Goal: Task Accomplishment & Management: Manage account settings

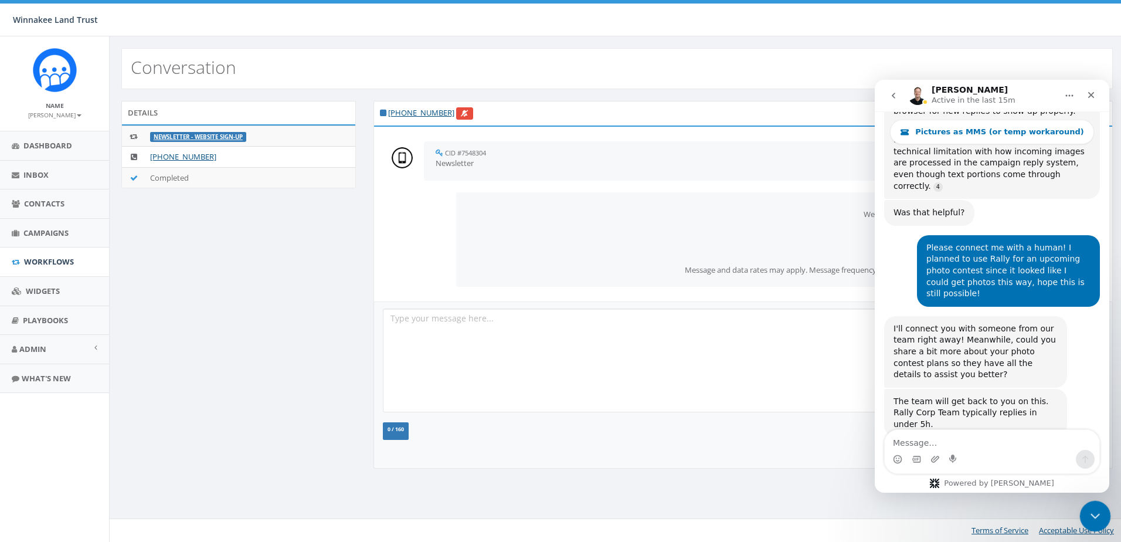
scroll to position [3106, 0]
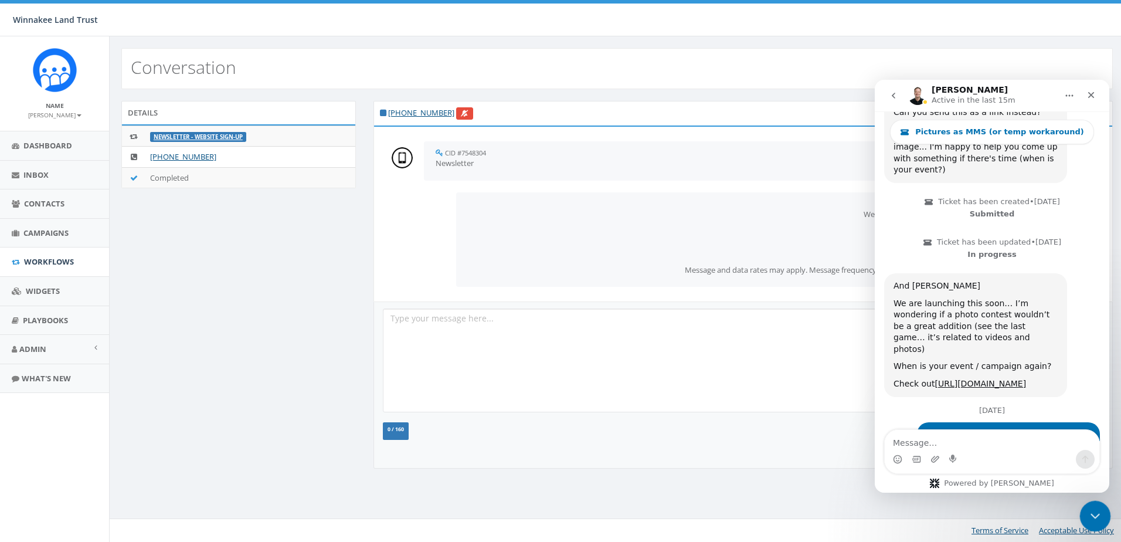
click at [1096, 515] on icon "Close Intercom Messenger" at bounding box center [1094, 514] width 14 height 14
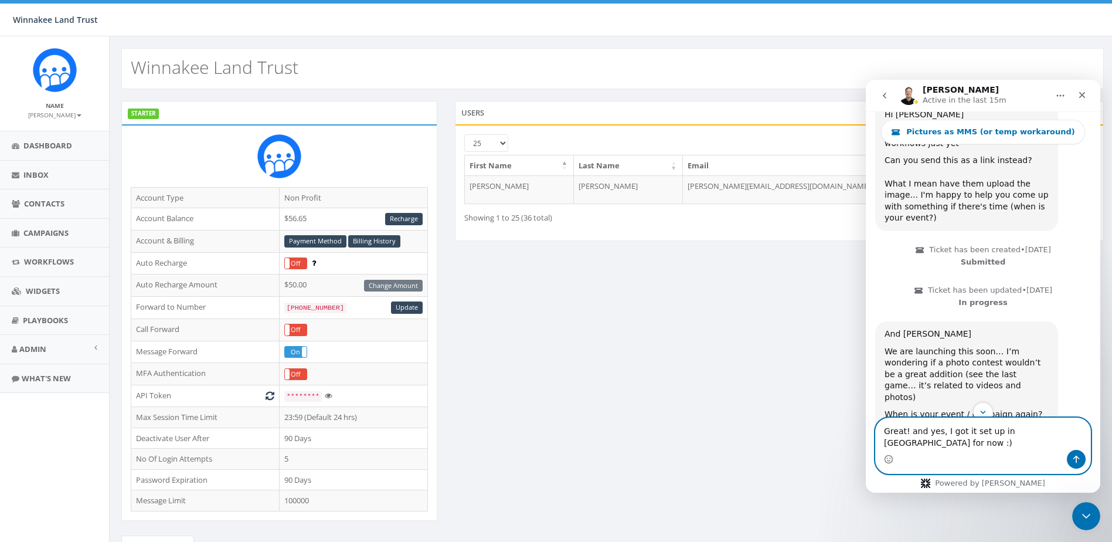
scroll to position [3118, 0]
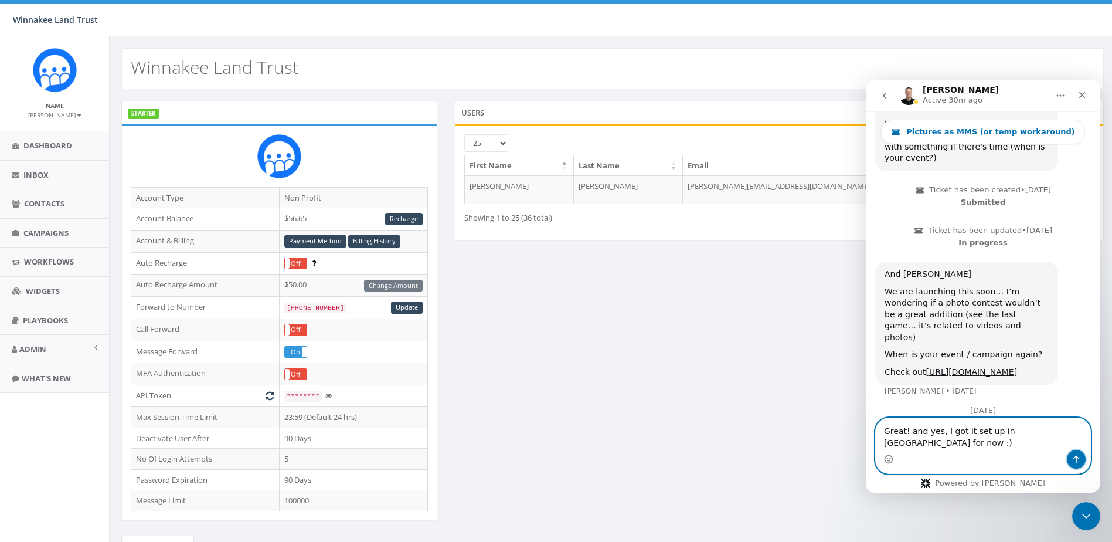
click at [1075, 460] on icon "Send a message…" at bounding box center [1076, 458] width 9 height 9
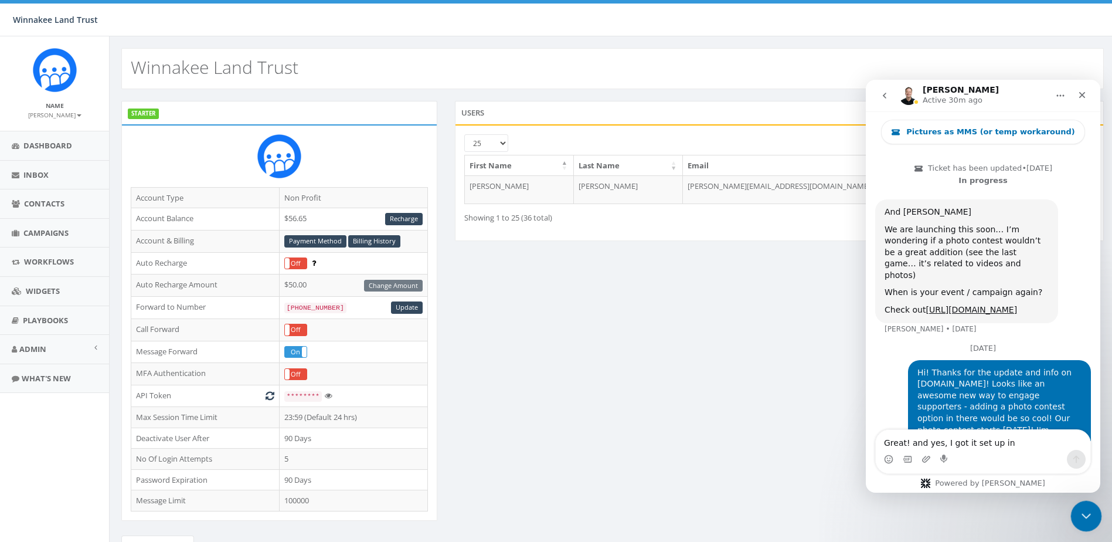
click at [1082, 508] on icon "Close Intercom Messenger" at bounding box center [1085, 514] width 14 height 14
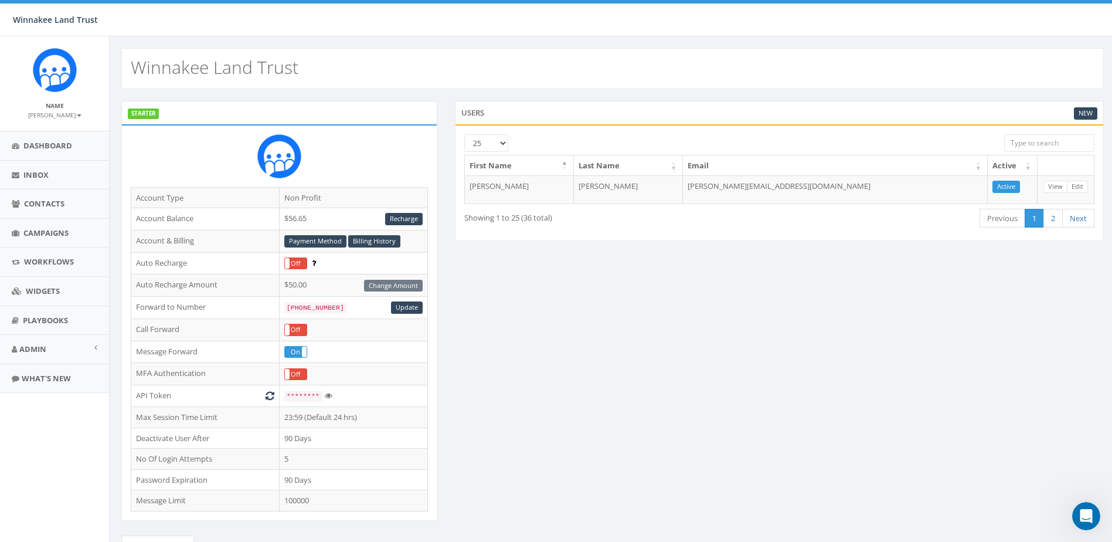
scroll to position [3168, 0]
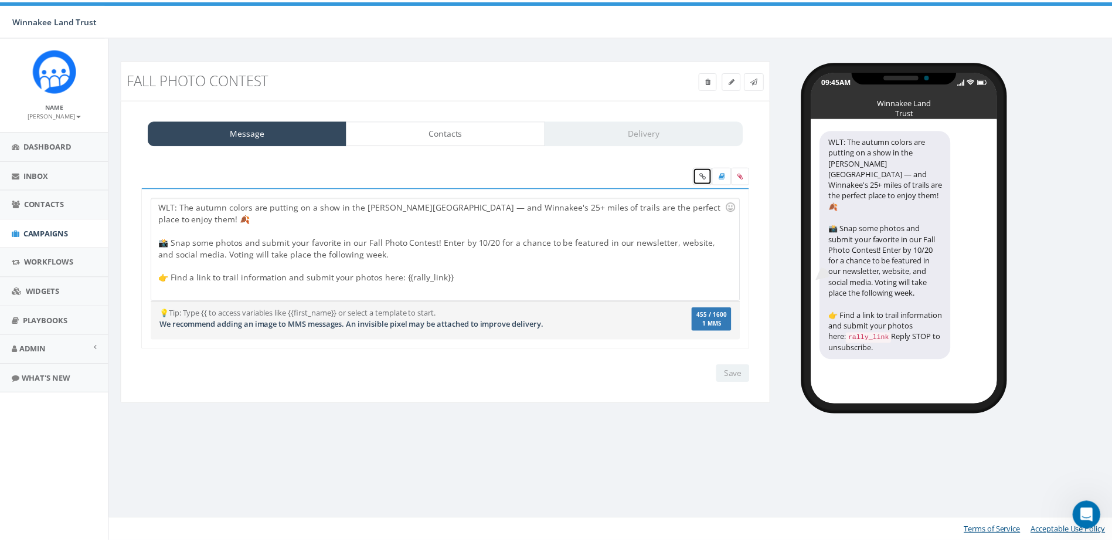
scroll to position [3168, 0]
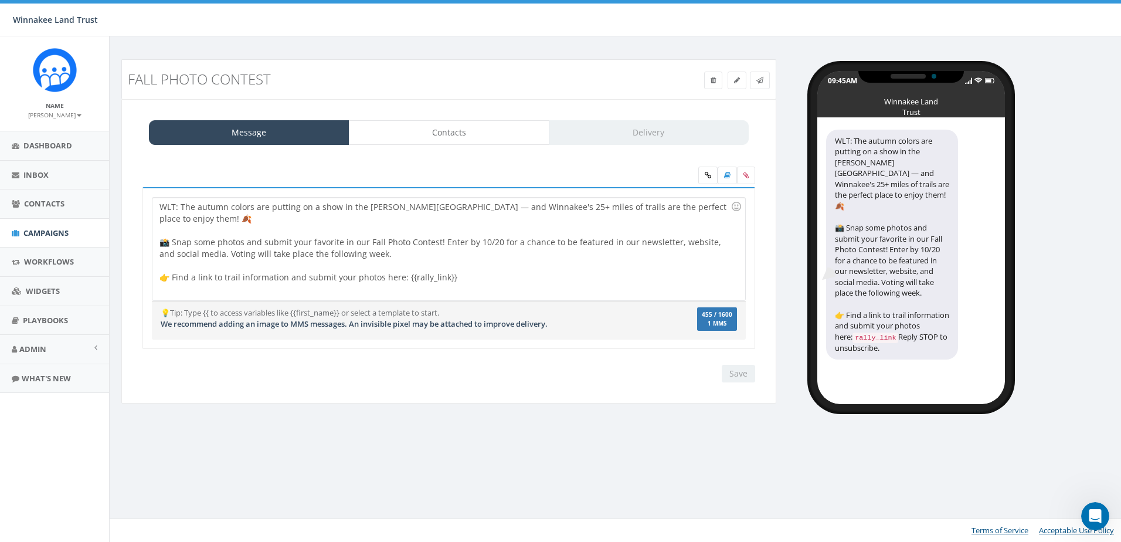
click at [494, 227] on div "WLT: The autumn colors are putting on a show in the Hudson Valley — and Winnake…" at bounding box center [448, 249] width 592 height 103
click at [513, 272] on div "WLT: The autumn colors are putting on a show in the Hudson Valley — and Winnake…" at bounding box center [448, 249] width 592 height 103
drag, startPoint x: 197, startPoint y: 267, endPoint x: 291, endPoint y: 263, distance: 94.5
click at [291, 263] on div "WLT: The autumn colors are putting on a show in the Hudson Valley — and Winnake…" at bounding box center [448, 249] width 592 height 103
click at [747, 374] on input "Save" at bounding box center [738, 374] width 33 height 18
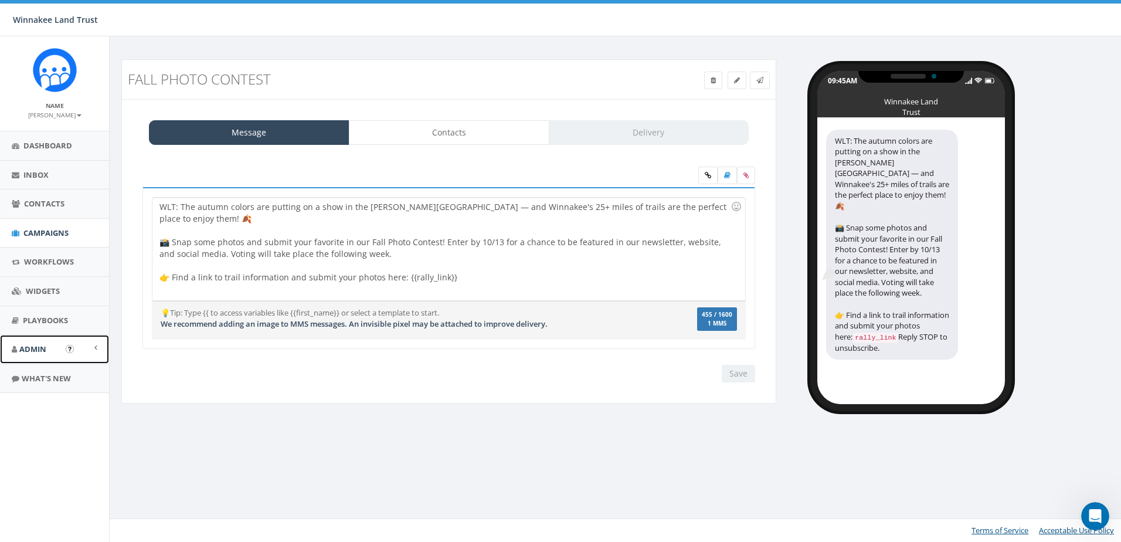
click at [49, 350] on link "Admin" at bounding box center [54, 349] width 109 height 29
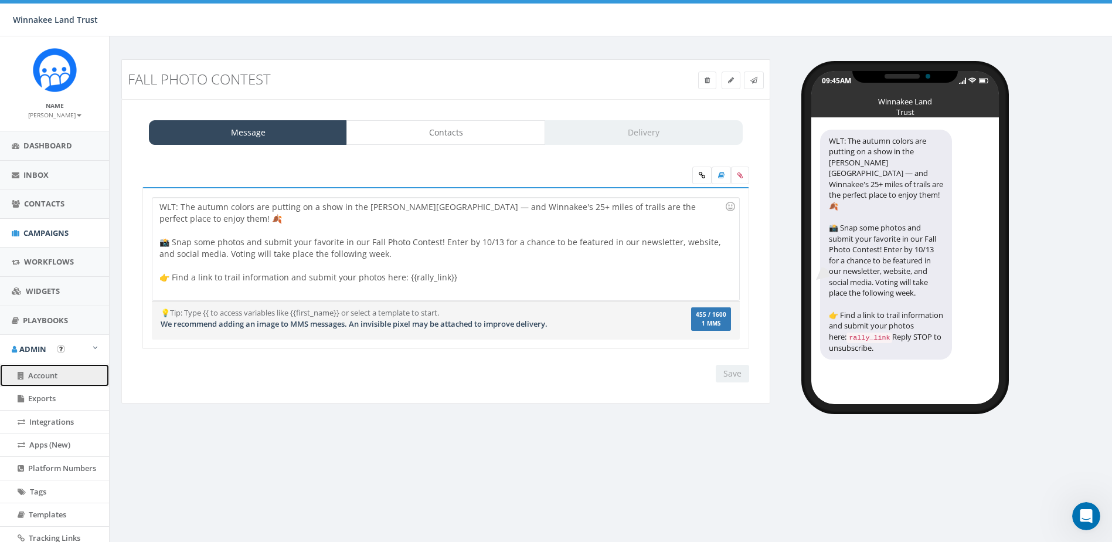
click at [50, 384] on link "Account" at bounding box center [54, 375] width 109 height 23
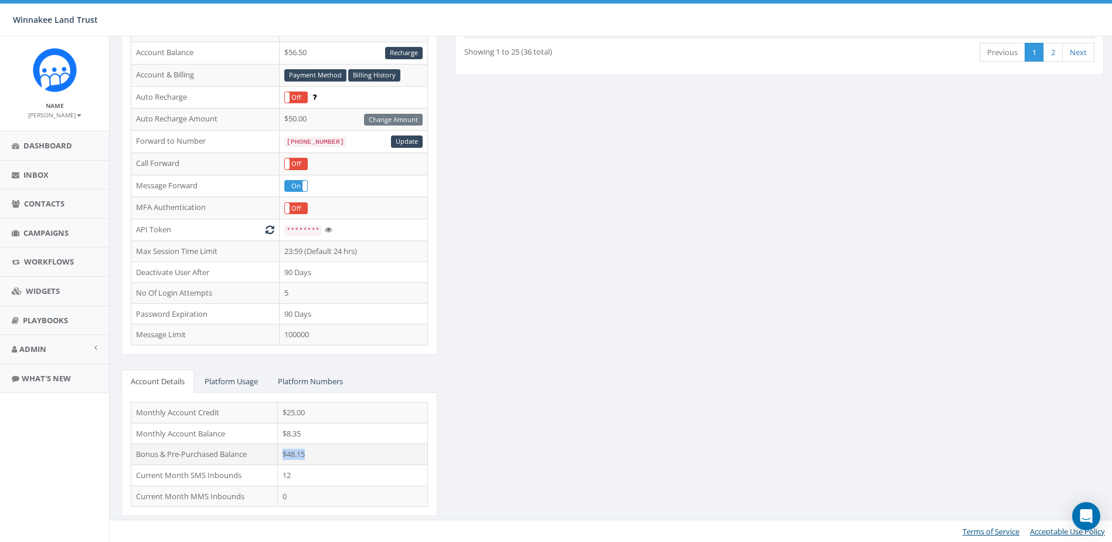
drag, startPoint x: 308, startPoint y: 457, endPoint x: 281, endPoint y: 460, distance: 27.2
click at [281, 460] on td "$48.15" at bounding box center [353, 454] width 150 height 21
click at [531, 425] on div "STARTER Account Type Non Profit Account Balance $56.50 Recharge Account & Billi…" at bounding box center [613, 233] width 1000 height 596
click at [276, 459] on tr "Bonus & Pre-Purchased Balance $48.15" at bounding box center [279, 454] width 297 height 21
click at [542, 433] on div "STARTER Account Type Non Profit Account Balance $56.50 Recharge Account & Billi…" at bounding box center [613, 233] width 1000 height 596
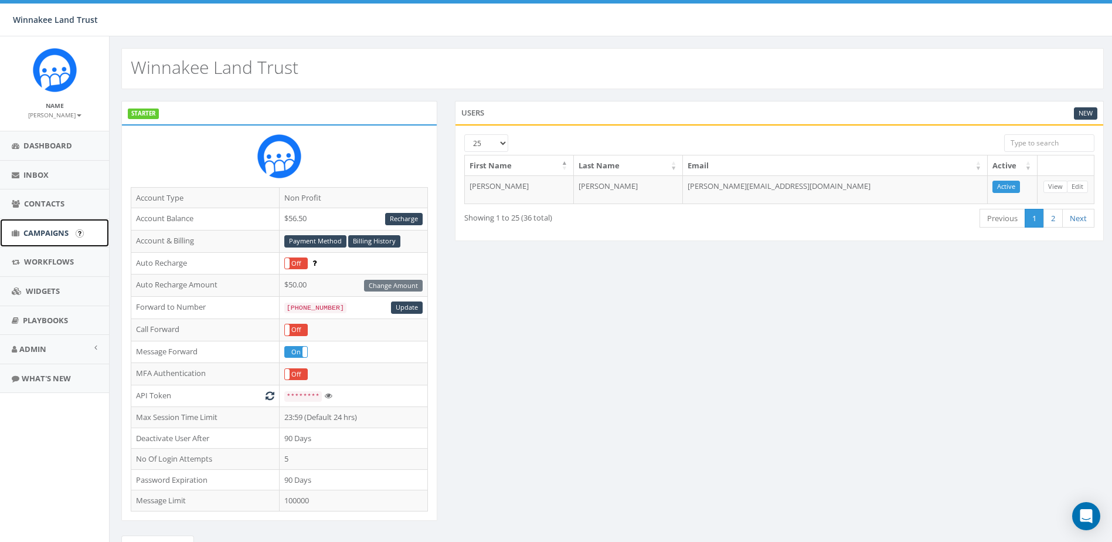
click at [28, 232] on span "Campaigns" at bounding box center [45, 233] width 45 height 11
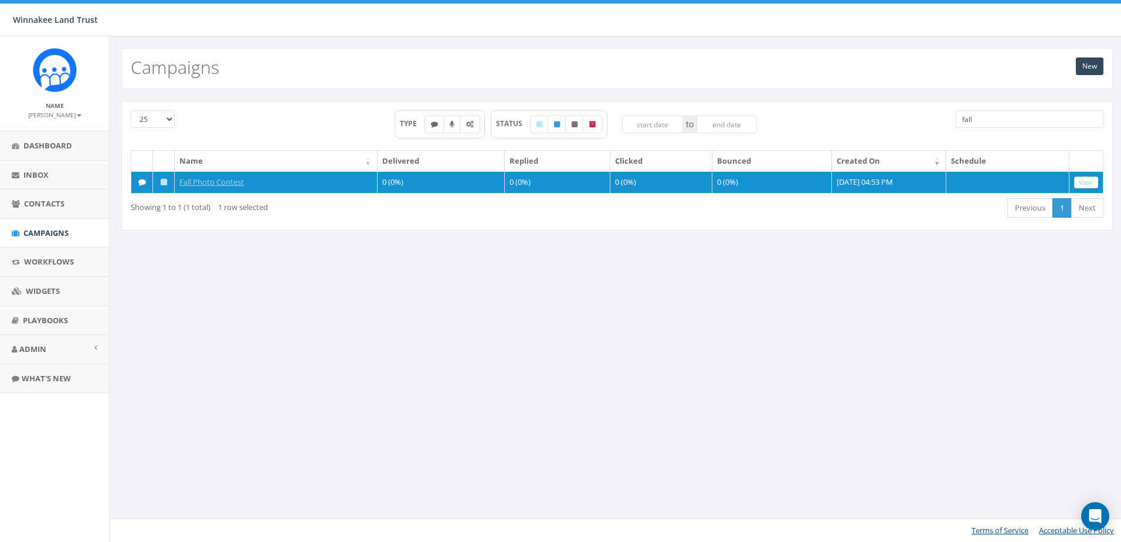
drag, startPoint x: 989, startPoint y: 117, endPoint x: 896, endPoint y: 130, distance: 94.2
click at [896, 130] on div "25 50 100 TYPE STATUS to fall" at bounding box center [617, 130] width 991 height 40
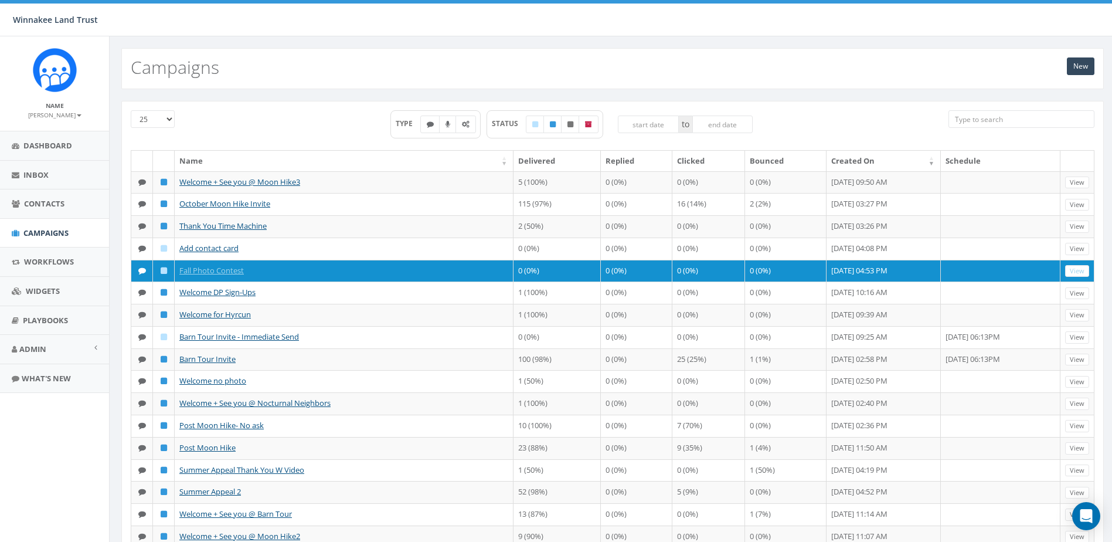
click at [312, 125] on div "TYPE STATUS to" at bounding box center [571, 130] width 737 height 40
click at [45, 272] on link "Workflows" at bounding box center [54, 261] width 109 height 29
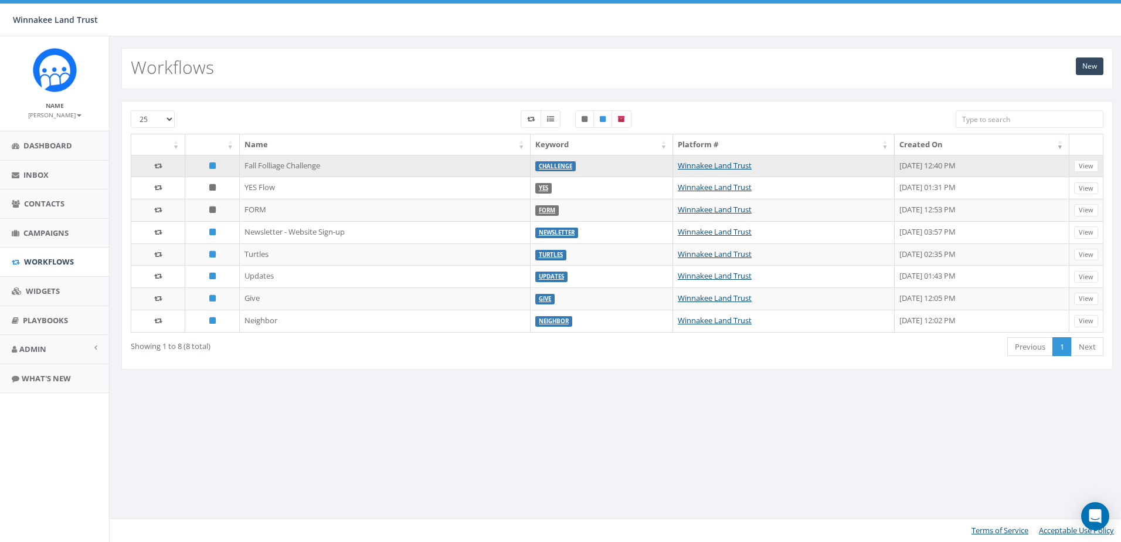
click at [271, 166] on td "Fall Folliage Challenge" at bounding box center [385, 166] width 291 height 22
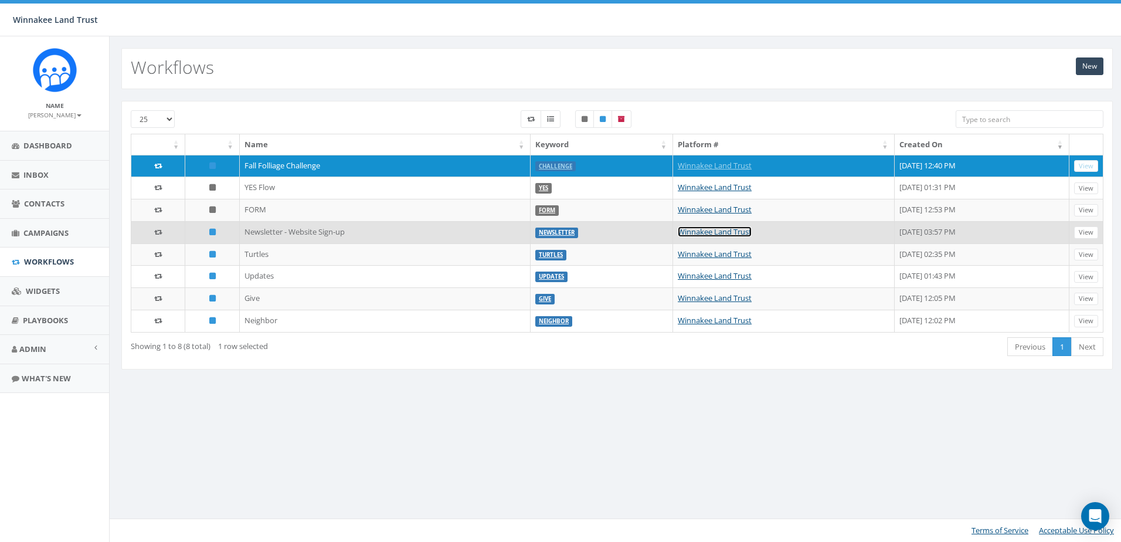
click at [678, 231] on link "Winnakee Land Trust" at bounding box center [715, 231] width 74 height 11
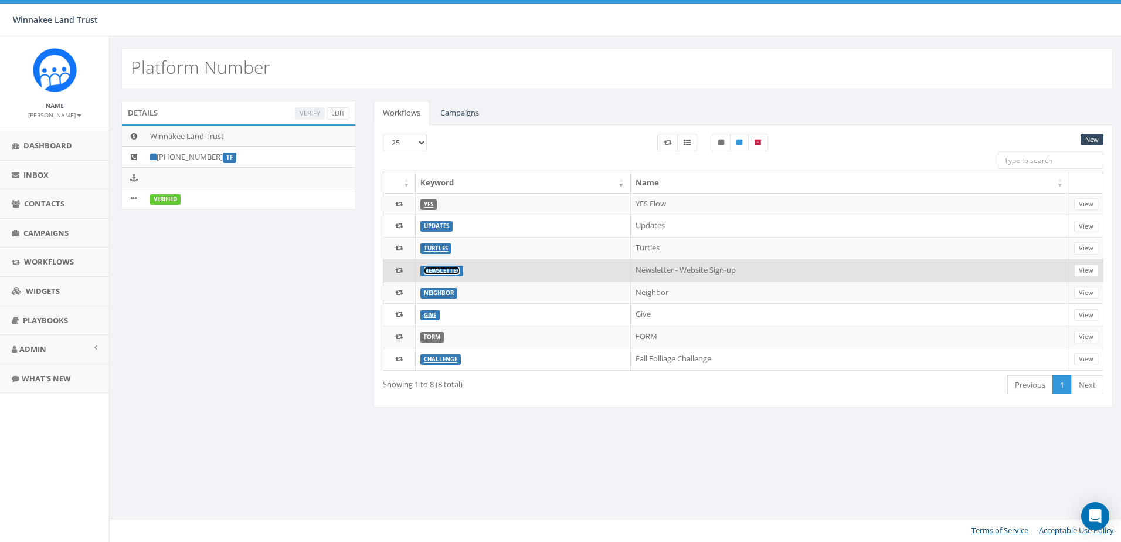
click at [435, 271] on link "Newsletter" at bounding box center [442, 271] width 36 height 8
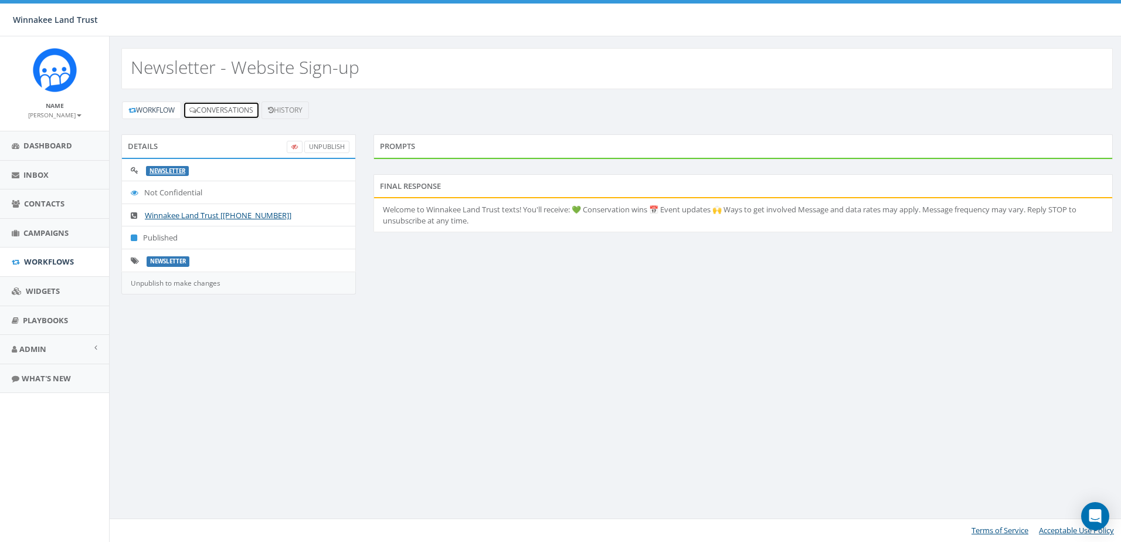
click at [233, 113] on link "Conversations" at bounding box center [221, 110] width 77 height 18
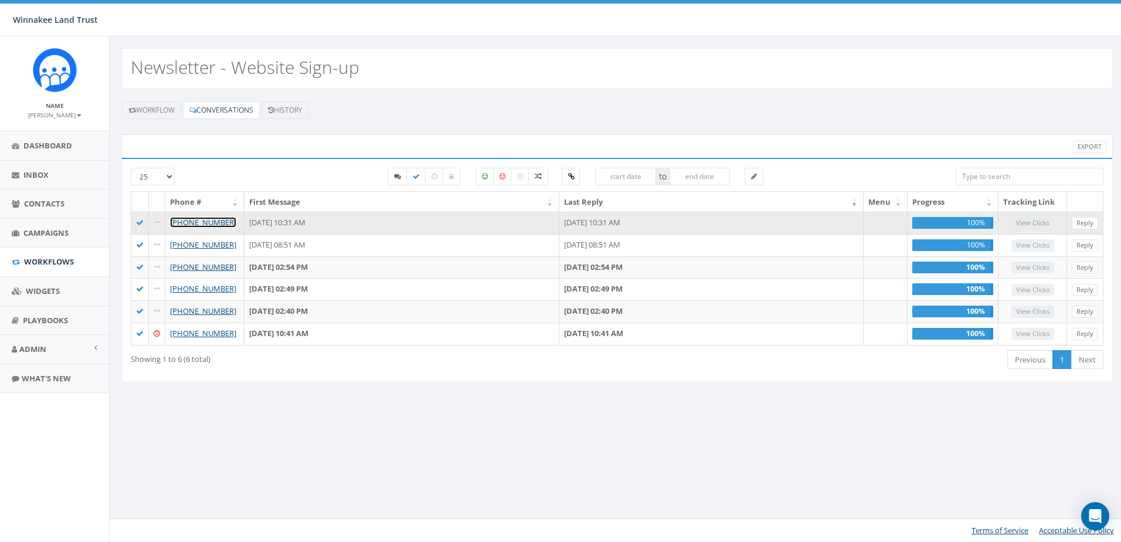
click at [208, 221] on link "[PHONE_NUMBER]" at bounding box center [203, 222] width 66 height 11
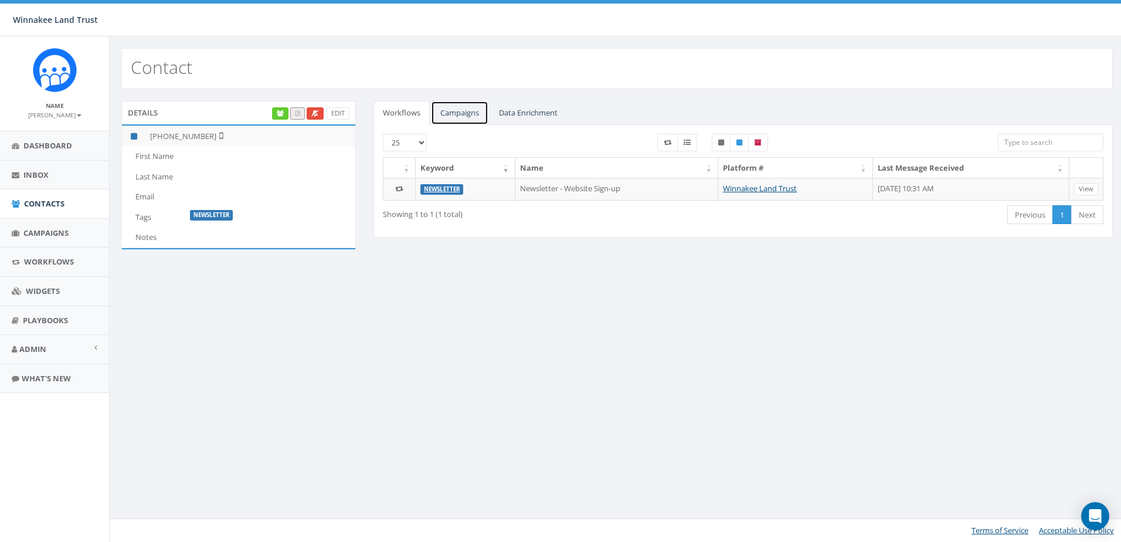
click at [454, 112] on link "Campaigns" at bounding box center [459, 113] width 57 height 24
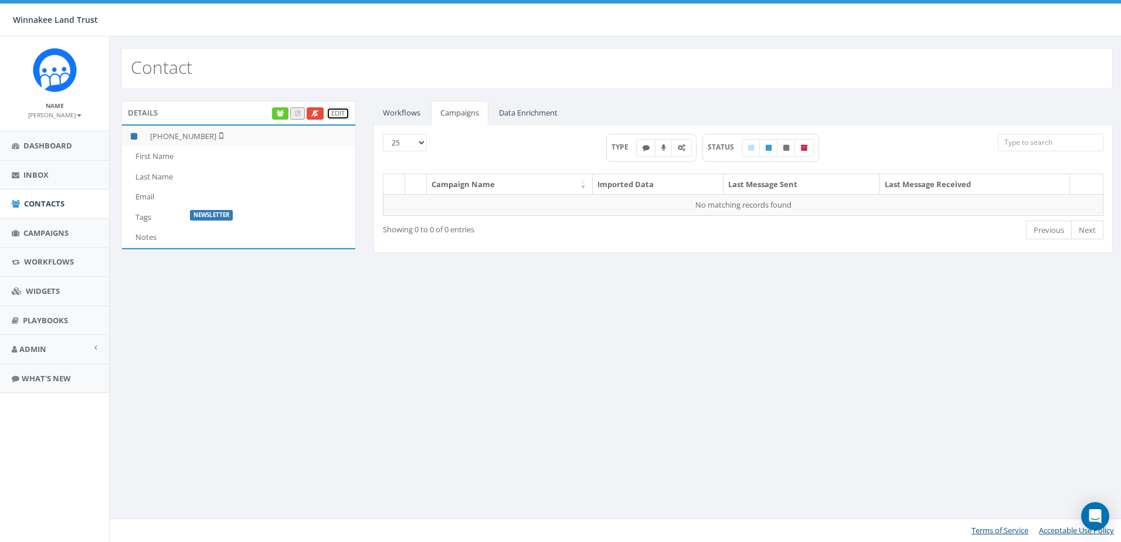
click at [338, 114] on link "Edit" at bounding box center [338, 113] width 23 height 12
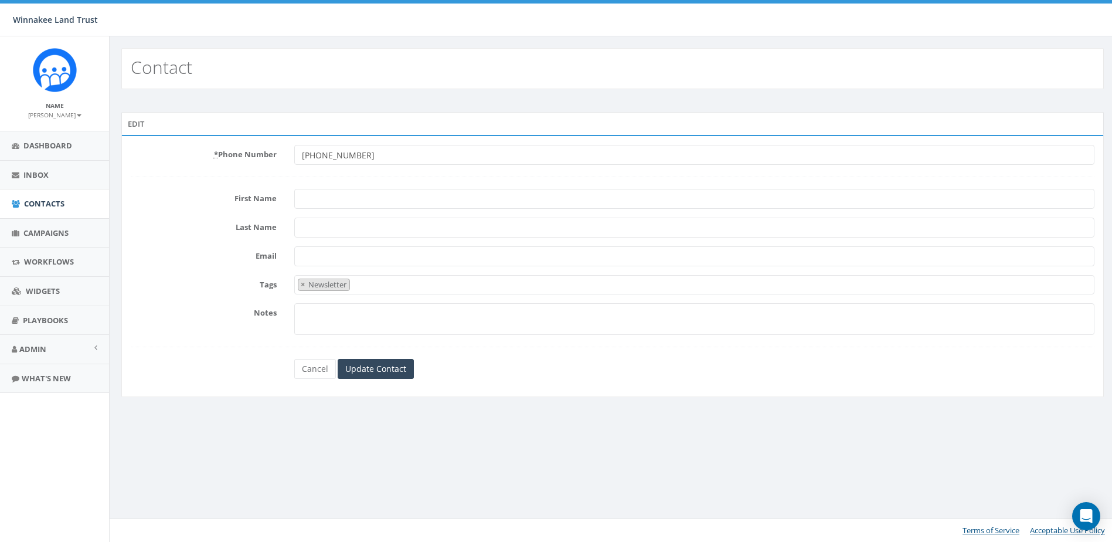
select select "Newsletter"
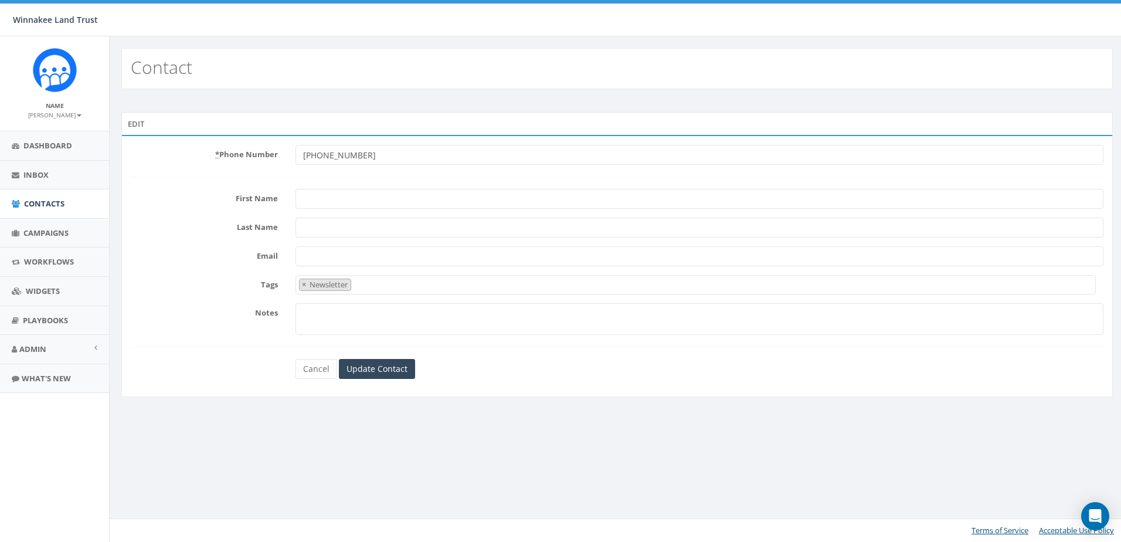
click at [334, 197] on input "First Name" at bounding box center [700, 199] width 808 height 20
paste input "[PERSON_NAME]"
type input "[PERSON_NAME]"
drag, startPoint x: 277, startPoint y: 197, endPoint x: 269, endPoint y: 197, distance: 8.2
click at [269, 197] on div "First Name McHeffey" at bounding box center [617, 199] width 991 height 20
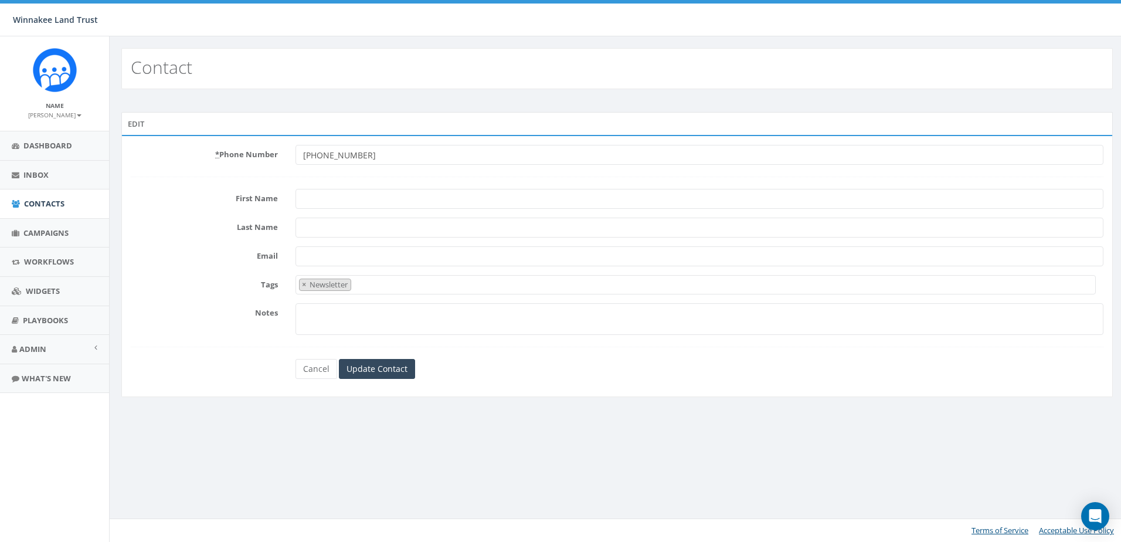
click at [335, 226] on input "Last Name" at bounding box center [700, 228] width 808 height 20
paste input "[PERSON_NAME]"
type input "[PERSON_NAME]"
click at [335, 198] on input "First Name" at bounding box center [700, 199] width 808 height 20
type input "Tim"
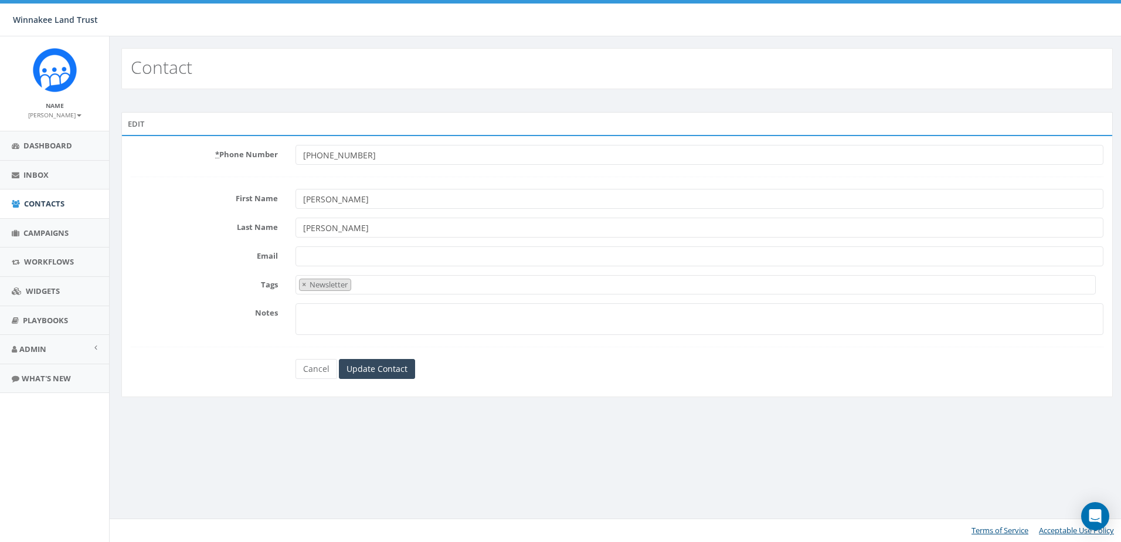
click at [154, 229] on label "Last Name" at bounding box center [204, 225] width 165 height 15
click at [296, 229] on input "McHeffey" at bounding box center [700, 228] width 808 height 20
click at [379, 368] on input "Update Contact" at bounding box center [377, 369] width 76 height 20
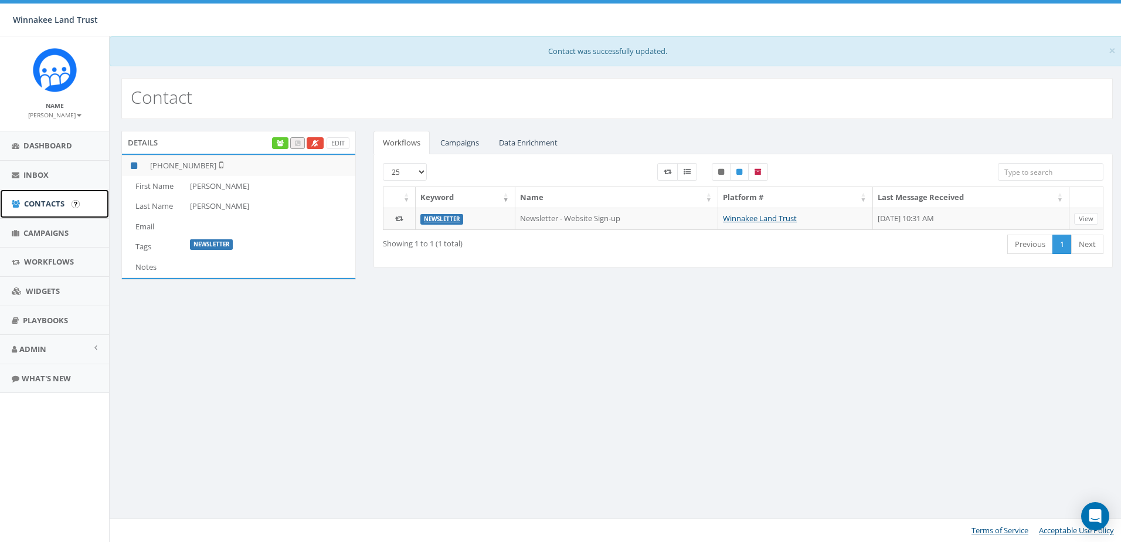
click at [35, 203] on span "Contacts" at bounding box center [44, 203] width 40 height 11
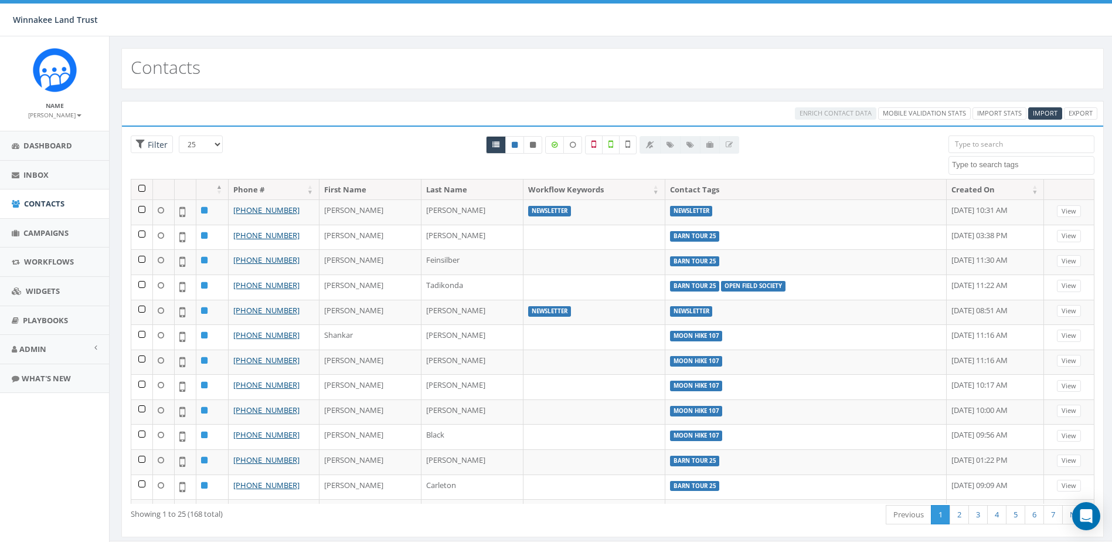
select select
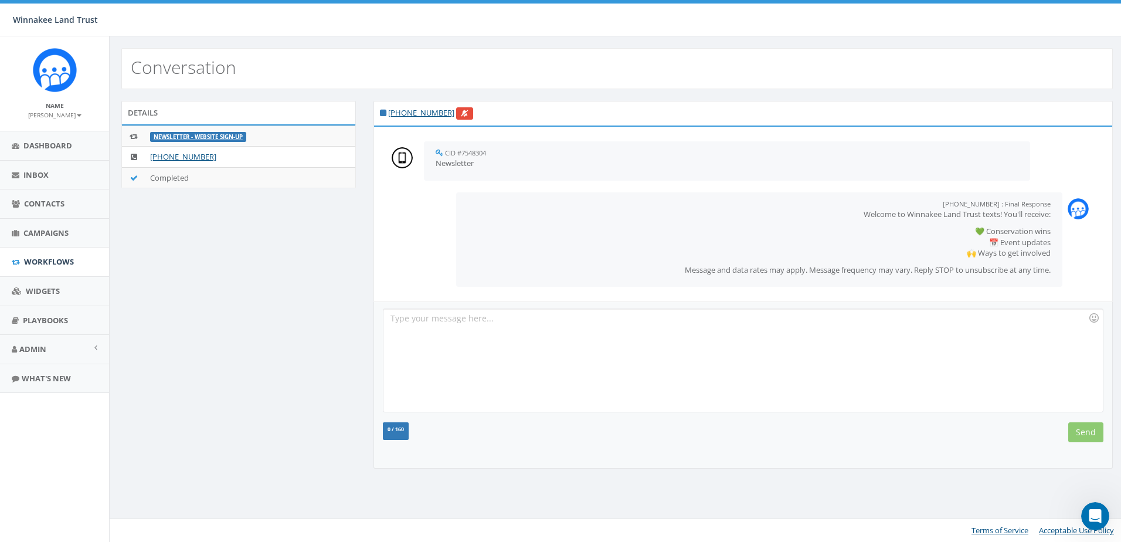
scroll to position [3168, 0]
click at [425, 113] on link "[PHONE_NUMBER]" at bounding box center [421, 112] width 66 height 11
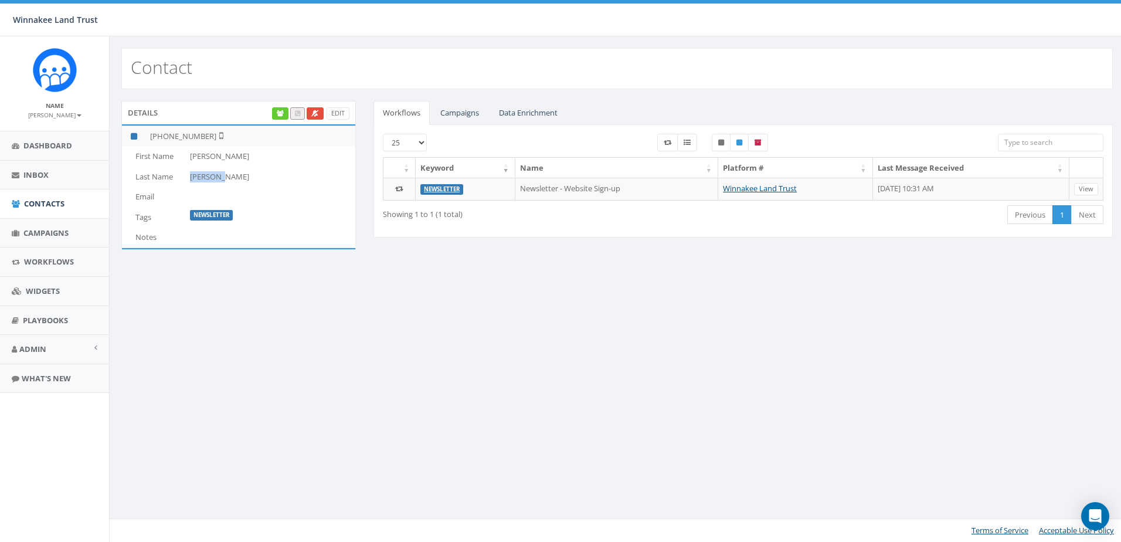
drag, startPoint x: 222, startPoint y: 174, endPoint x: 178, endPoint y: 175, distance: 43.4
click at [178, 175] on tr "Last Name [PERSON_NAME]" at bounding box center [238, 177] width 233 height 21
